Goal: Information Seeking & Learning: Learn about a topic

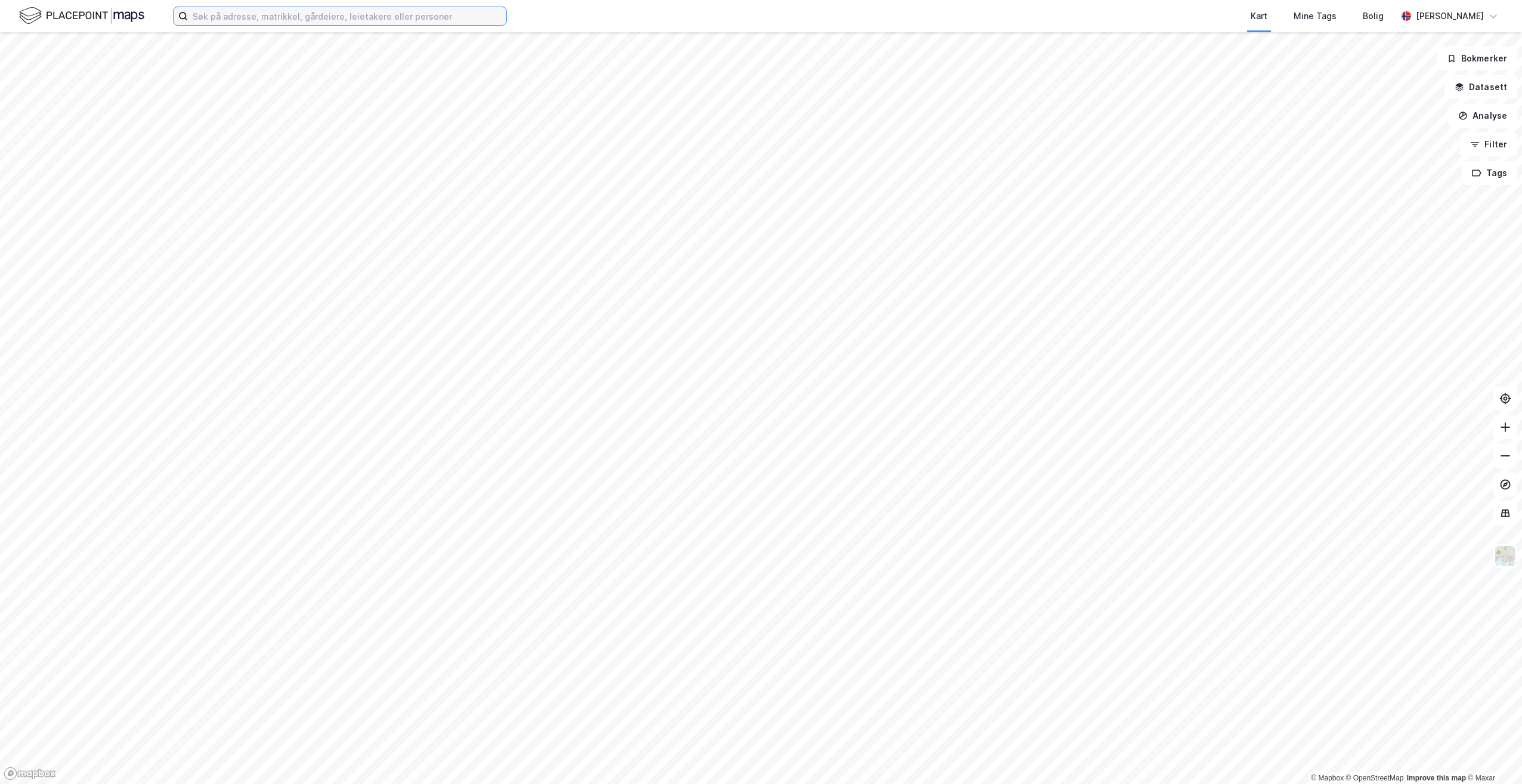
click at [273, 16] on input at bounding box center [347, 16] width 319 height 18
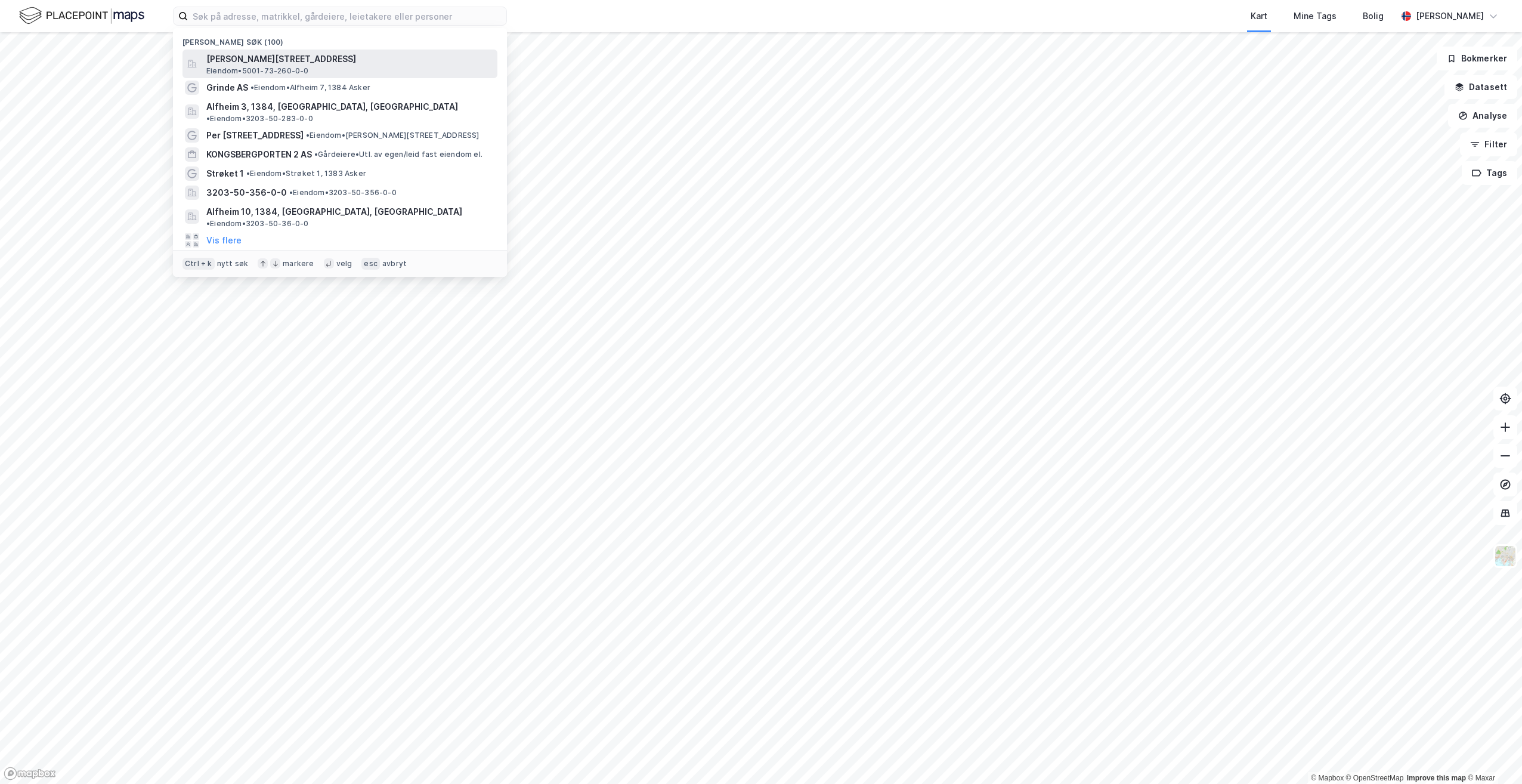
click at [290, 63] on span "[PERSON_NAME][STREET_ADDRESS]" at bounding box center [350, 58] width 287 height 14
